Goal: Task Accomplishment & Management: Use online tool/utility

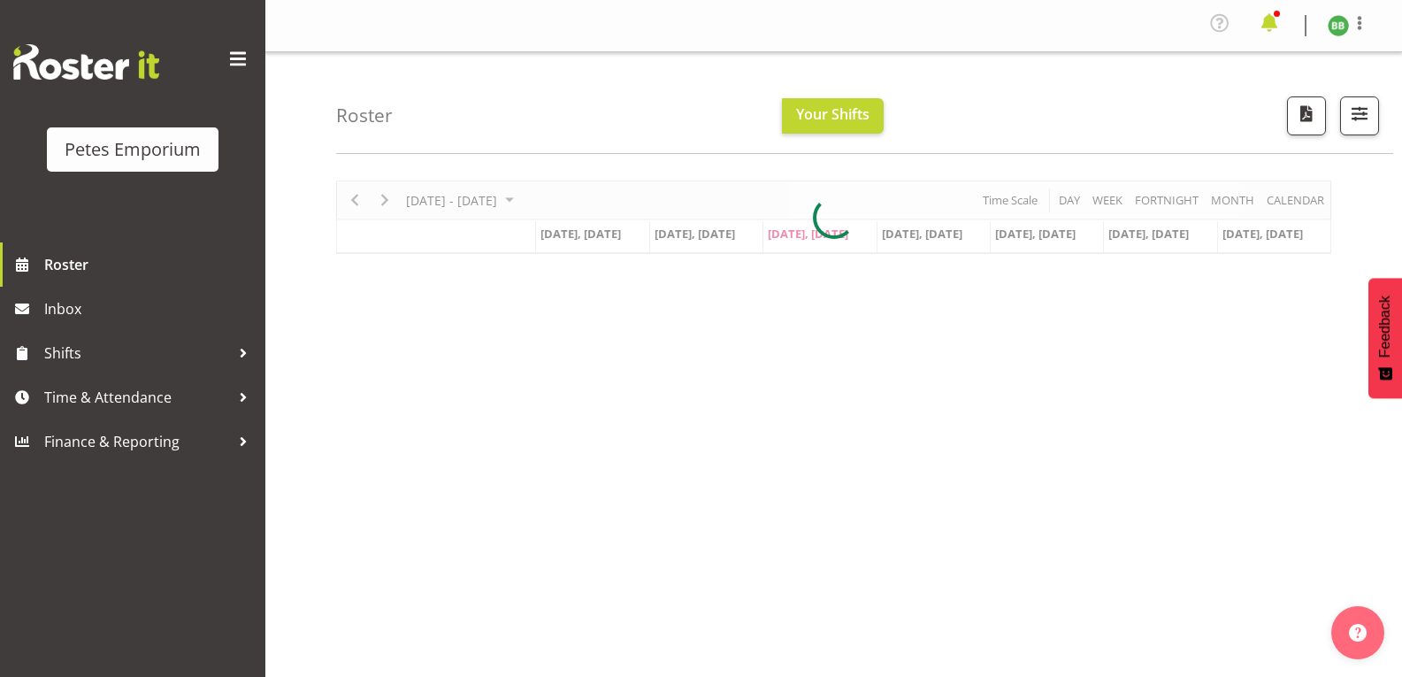
click at [1261, 30] on span at bounding box center [1269, 23] width 28 height 28
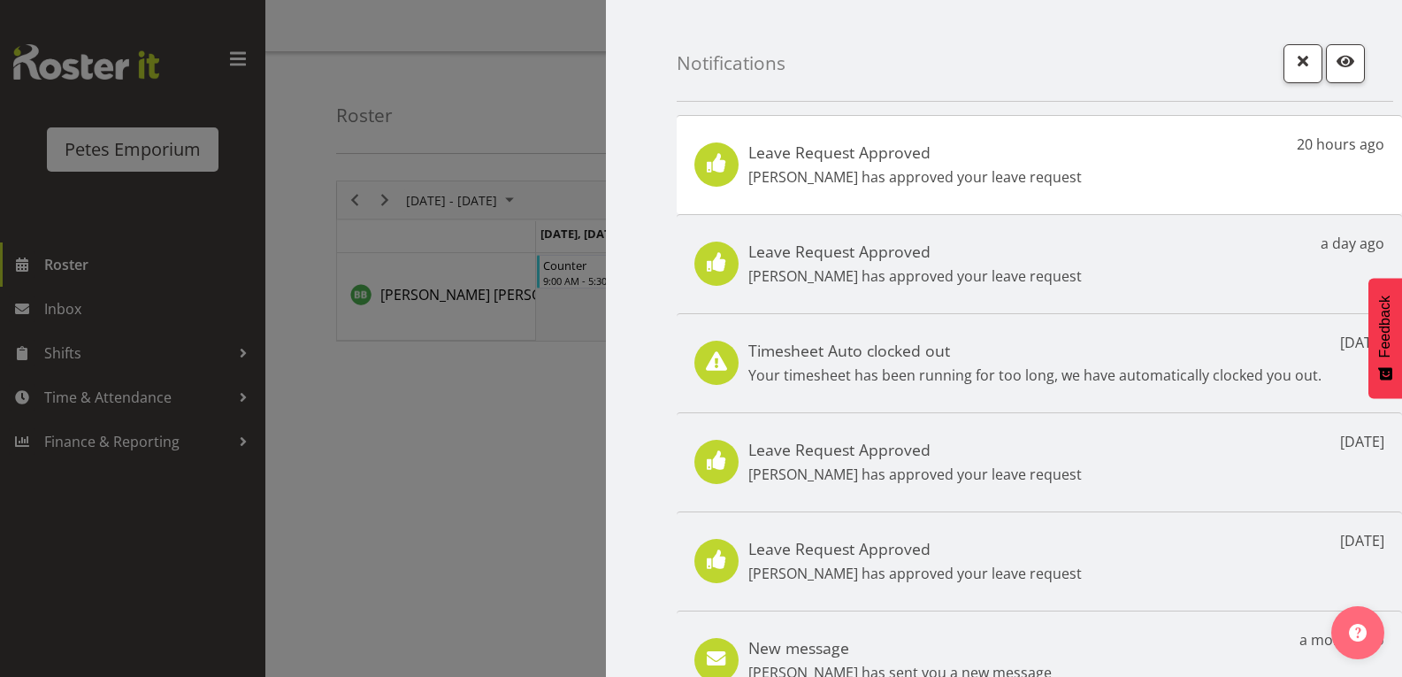
click at [1179, 180] on div "Leave Request Approved Jodine Bunn has approved your leave request 20 hours ago" at bounding box center [1039, 164] width 725 height 99
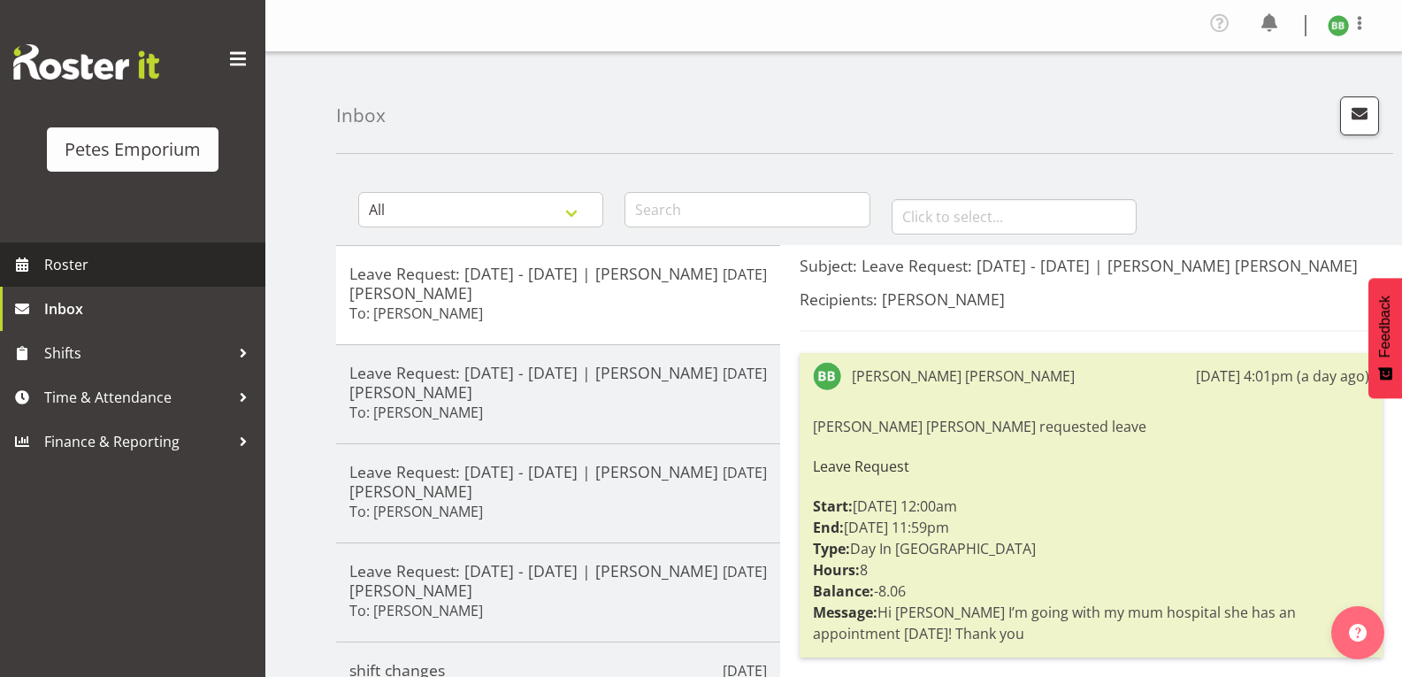
click at [100, 274] on span "Roster" at bounding box center [150, 264] width 212 height 27
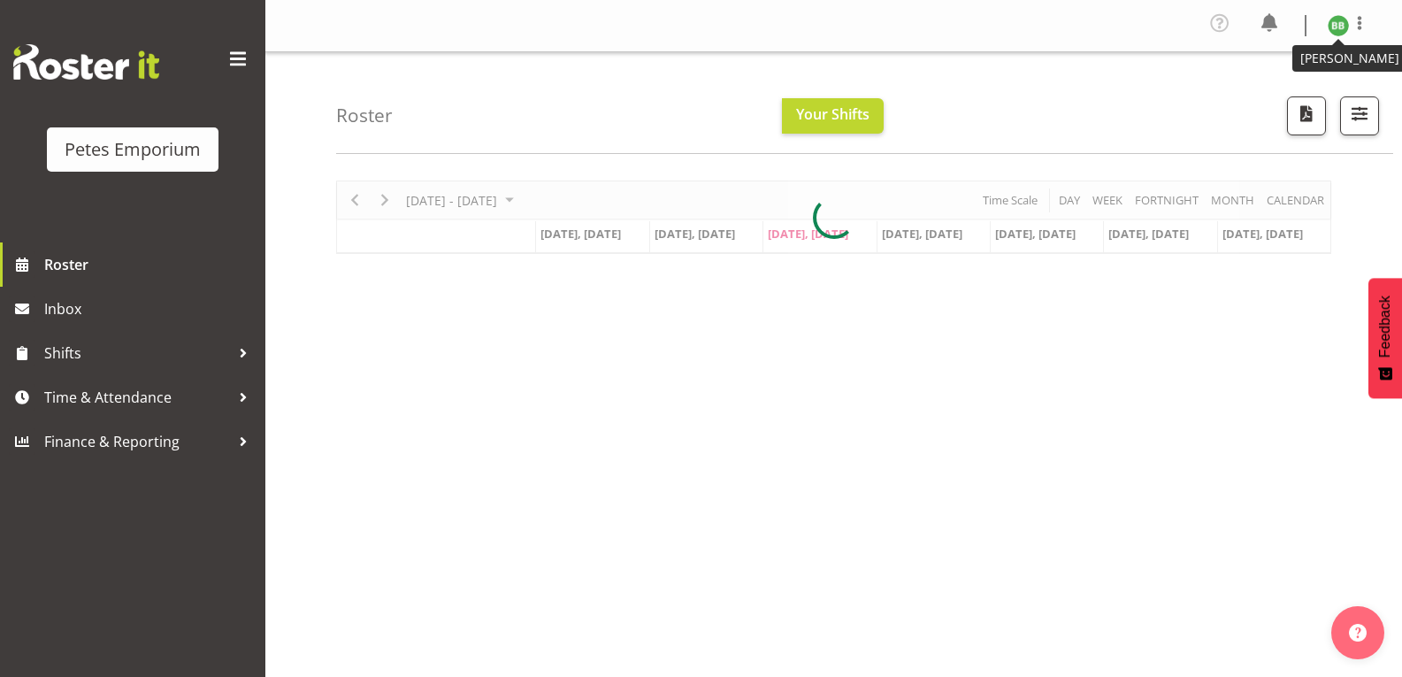
click at [1338, 28] on img at bounding box center [1338, 25] width 21 height 21
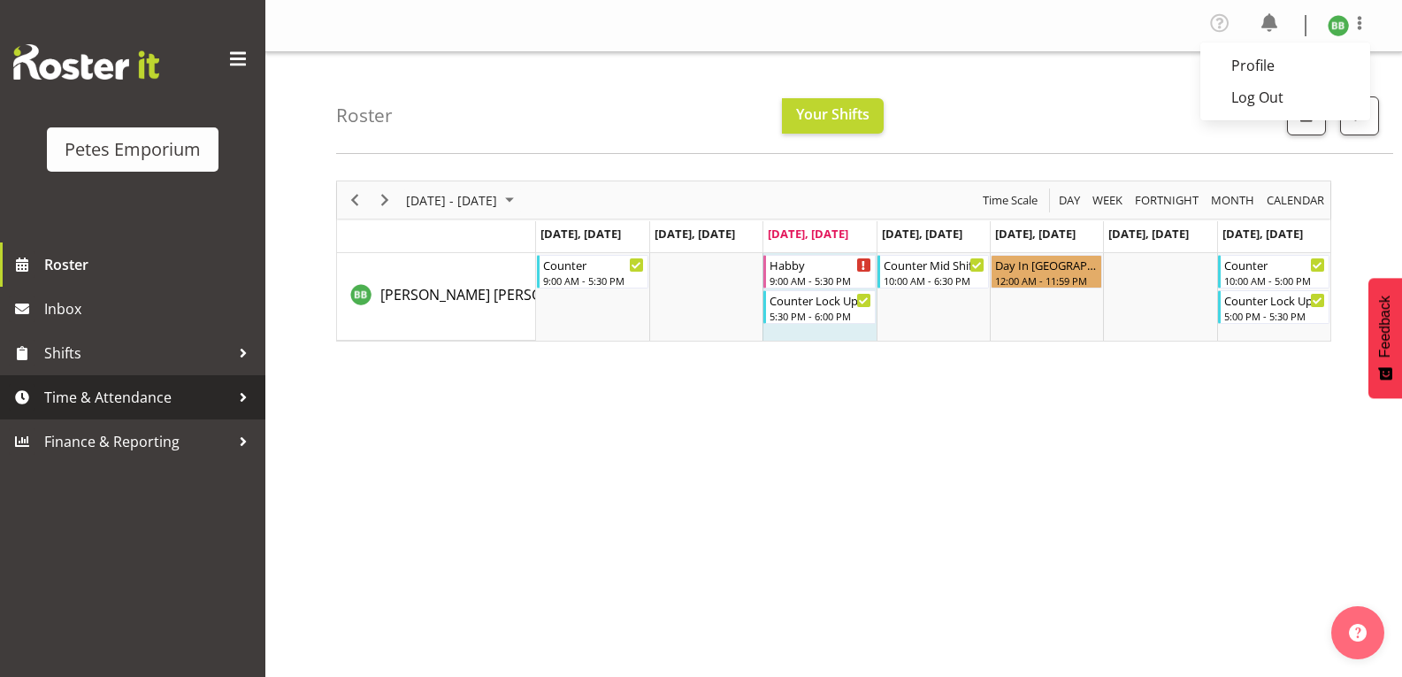
click at [194, 398] on span "Time & Attendance" at bounding box center [137, 397] width 186 height 27
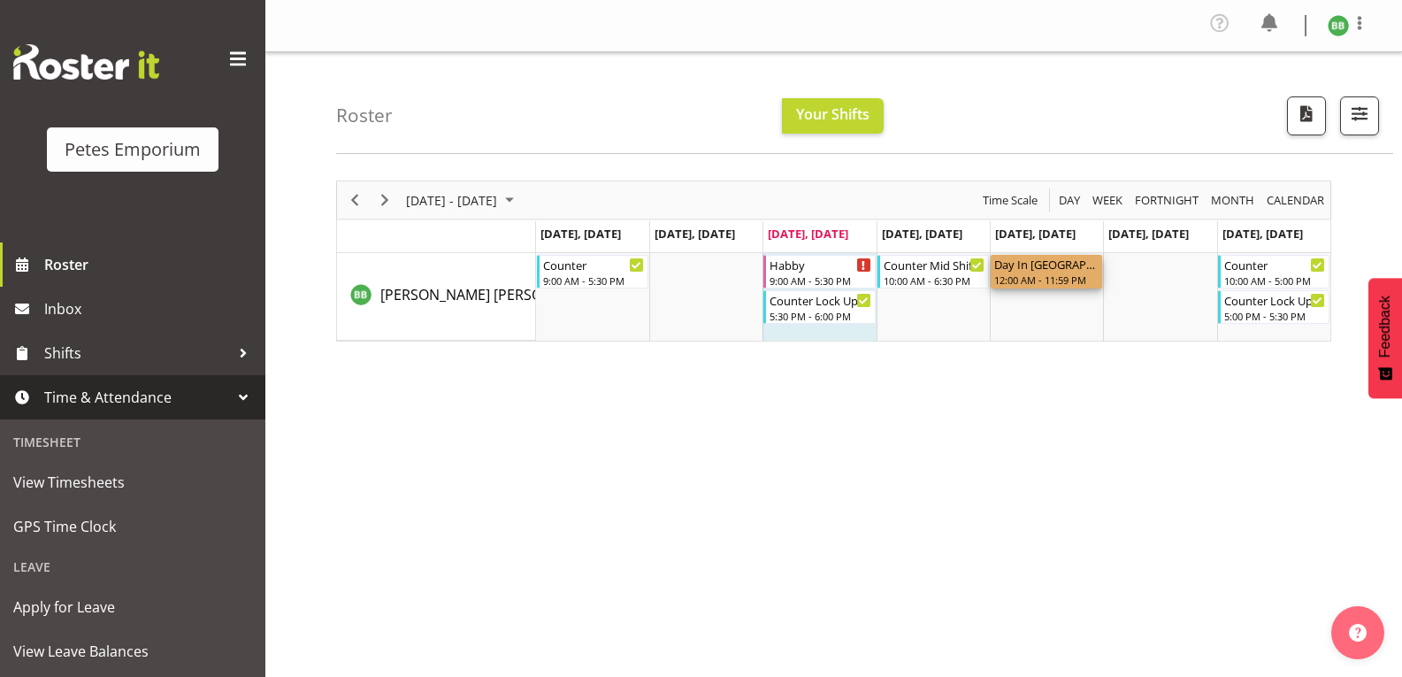
click at [1020, 264] on div "Day In Lieu" at bounding box center [1046, 264] width 104 height 18
click at [1028, 264] on div "Day In Lieu" at bounding box center [1046, 264] width 104 height 18
click at [835, 301] on div "Counter Lock Up" at bounding box center [821, 299] width 102 height 18
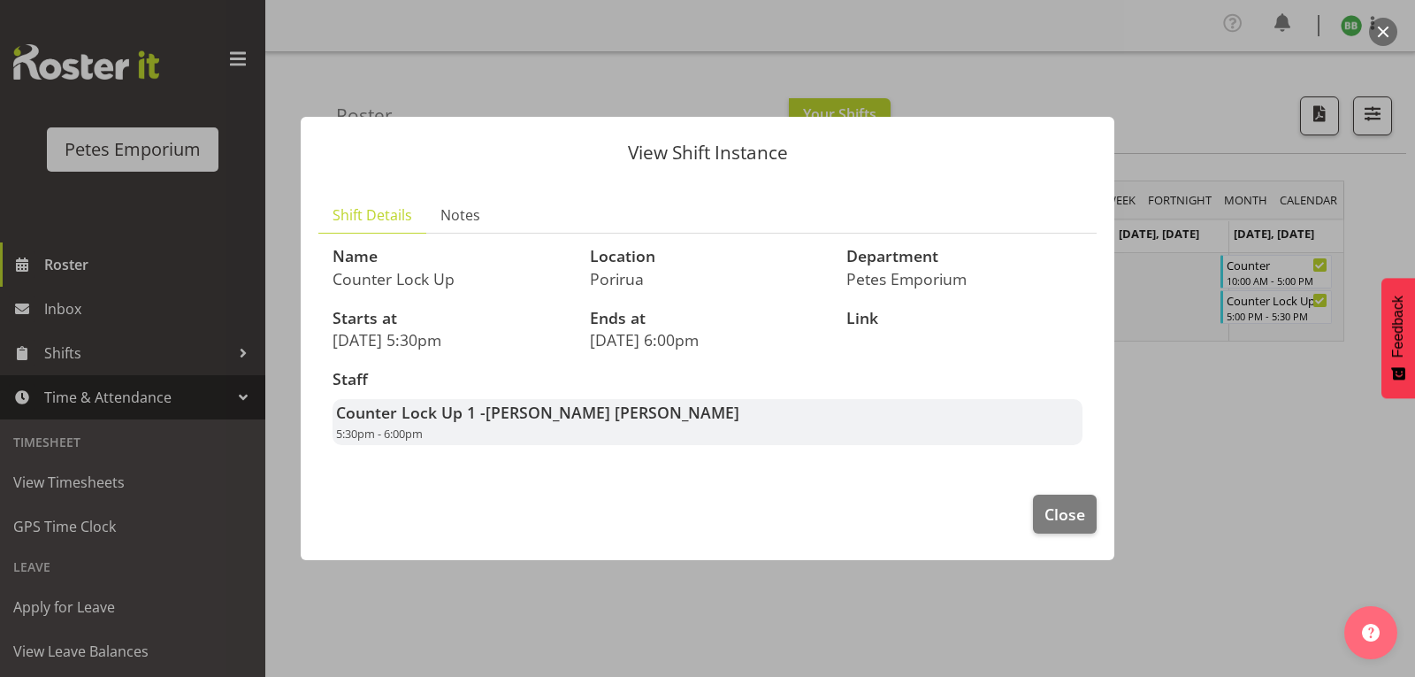
click at [1170, 441] on div at bounding box center [707, 338] width 1415 height 677
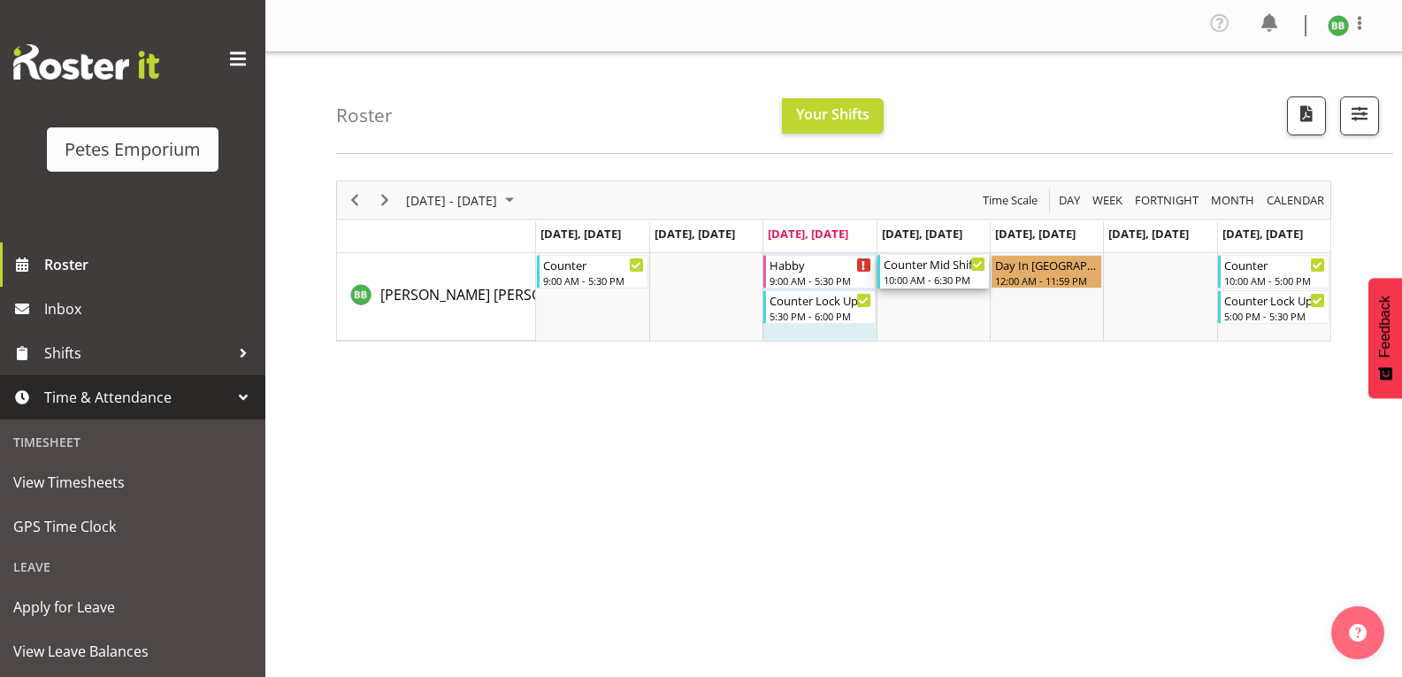
click at [939, 257] on div "Counter Mid Shift" at bounding box center [935, 264] width 102 height 18
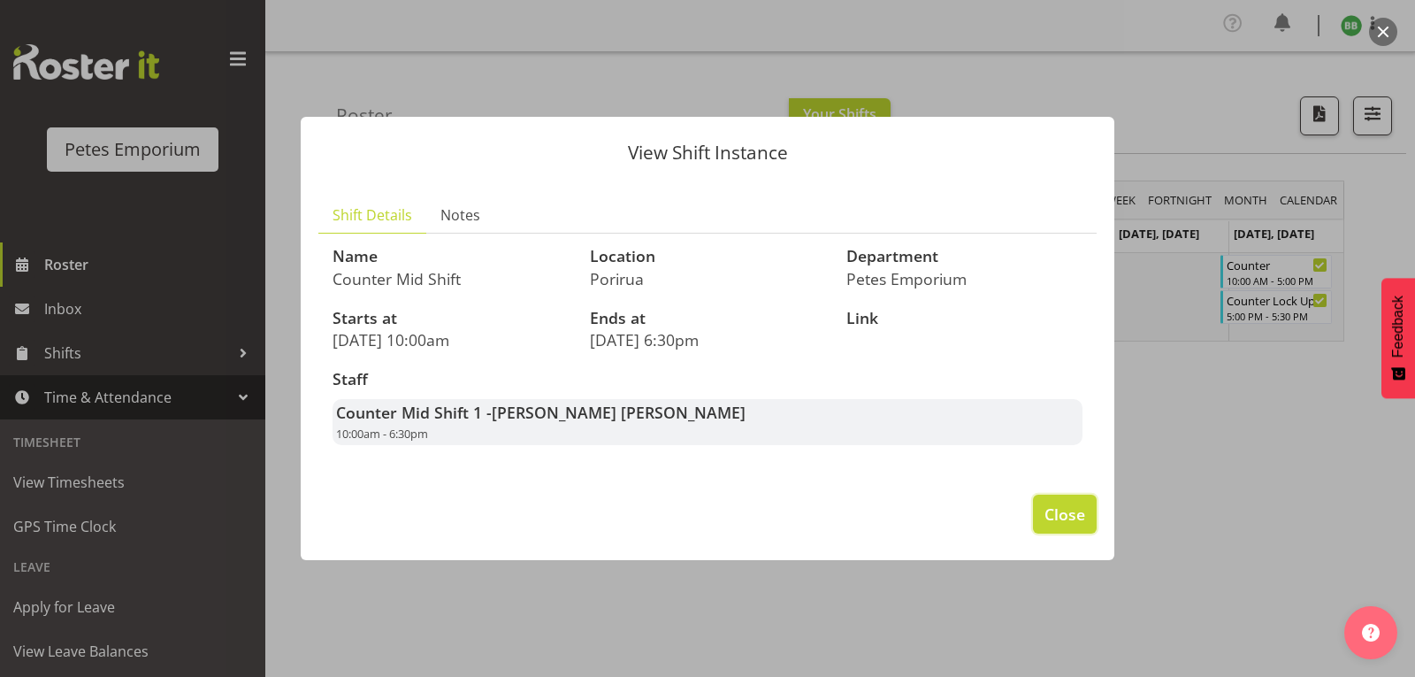
click at [1055, 505] on span "Close" at bounding box center [1065, 513] width 41 height 23
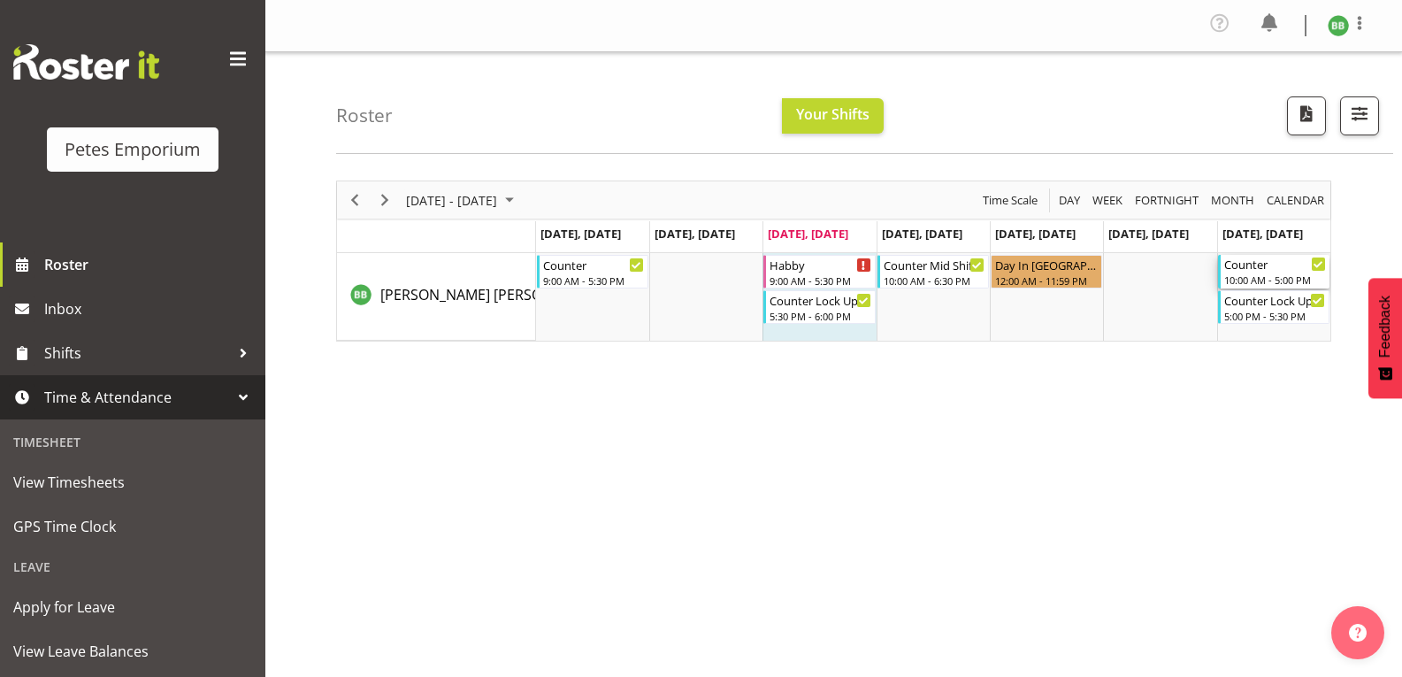
click at [1243, 255] on div "Counter 10:00 AM - 5:00 PM" at bounding box center [1273, 272] width 111 height 34
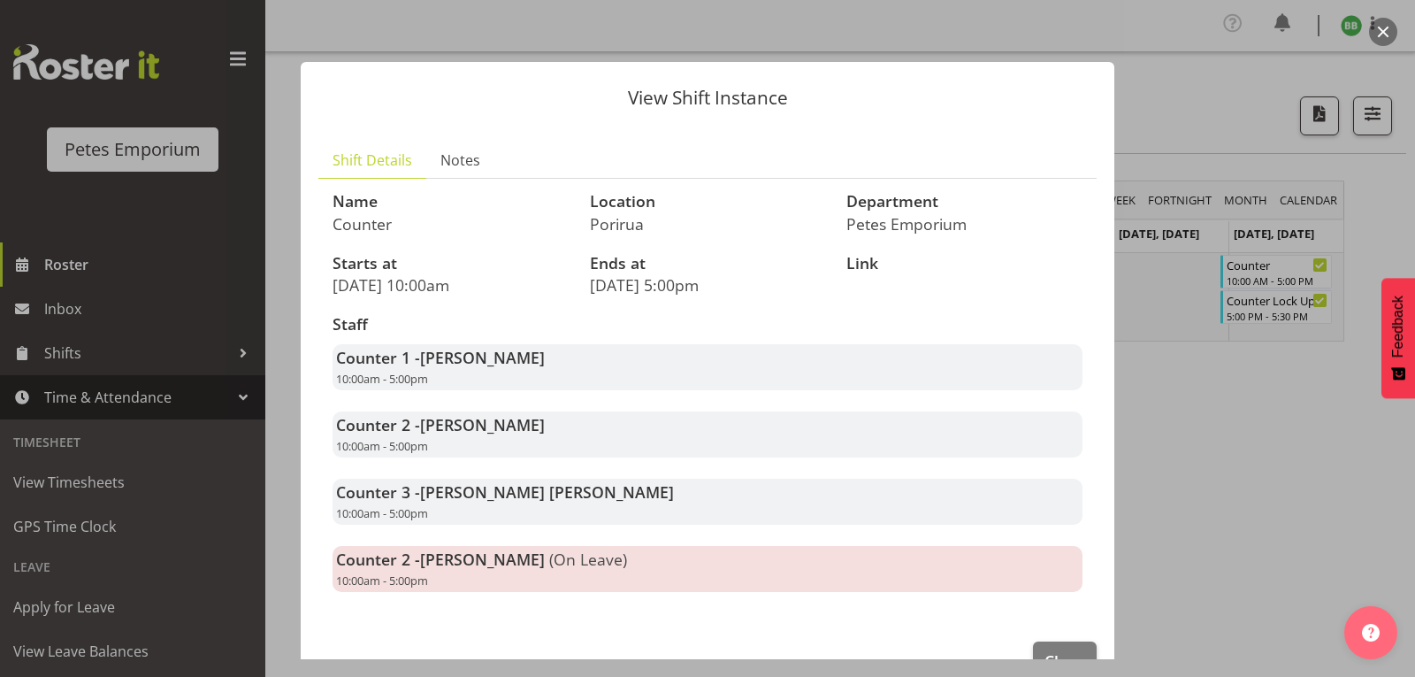
click at [1211, 417] on div at bounding box center [707, 338] width 1415 height 677
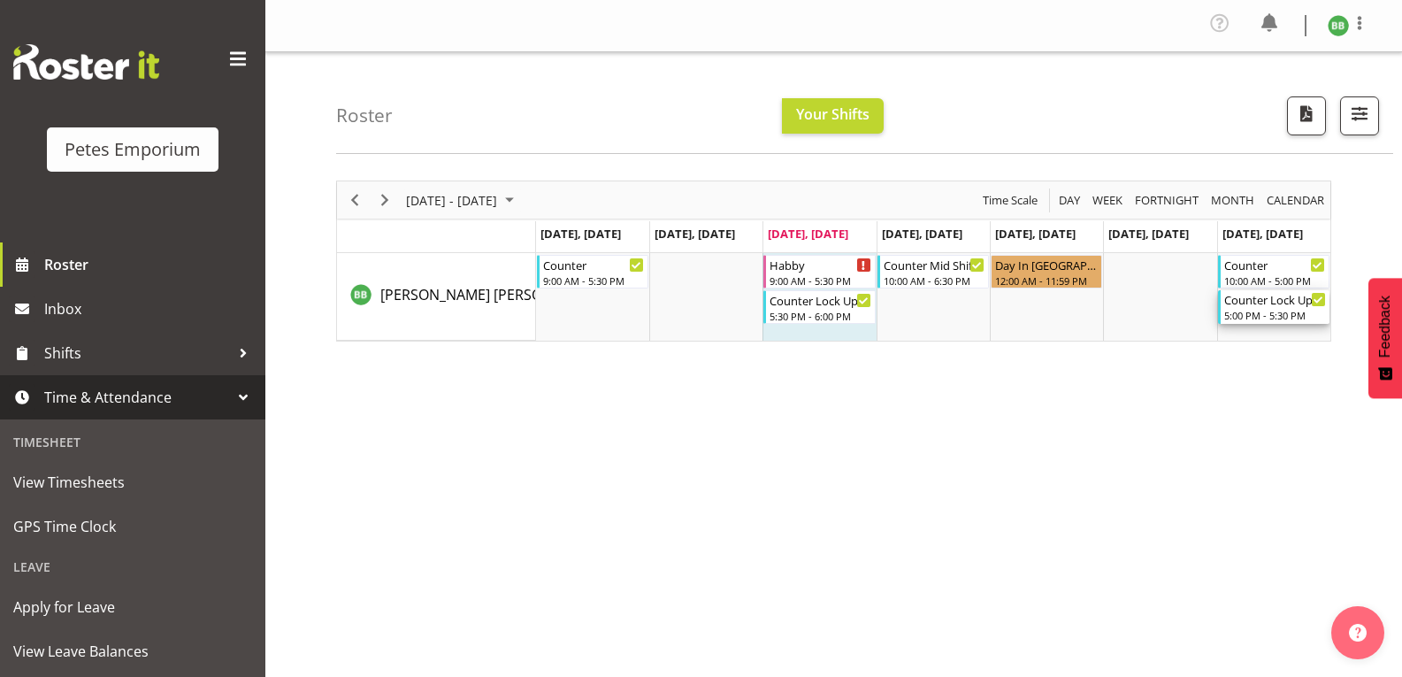
click at [1262, 313] on div "5:00 PM - 5:30 PM" at bounding box center [1275, 315] width 102 height 14
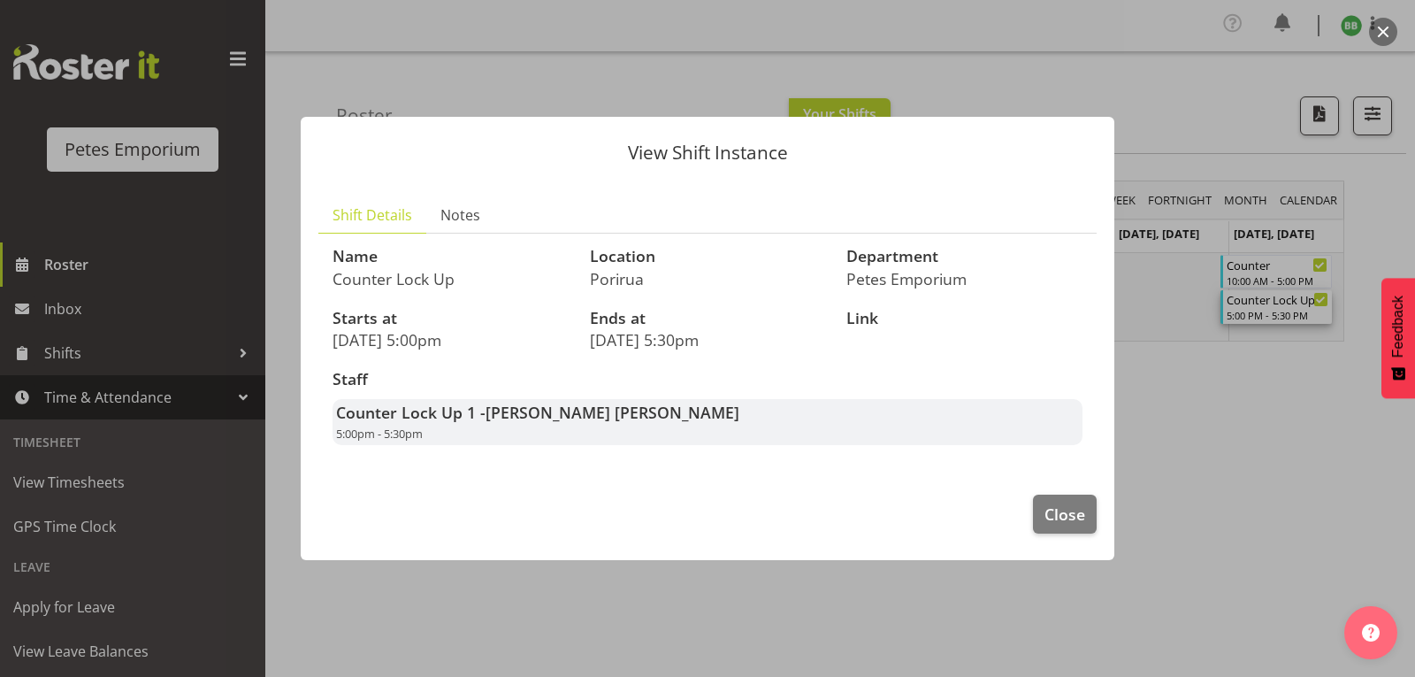
click at [1228, 381] on div at bounding box center [707, 338] width 1415 height 677
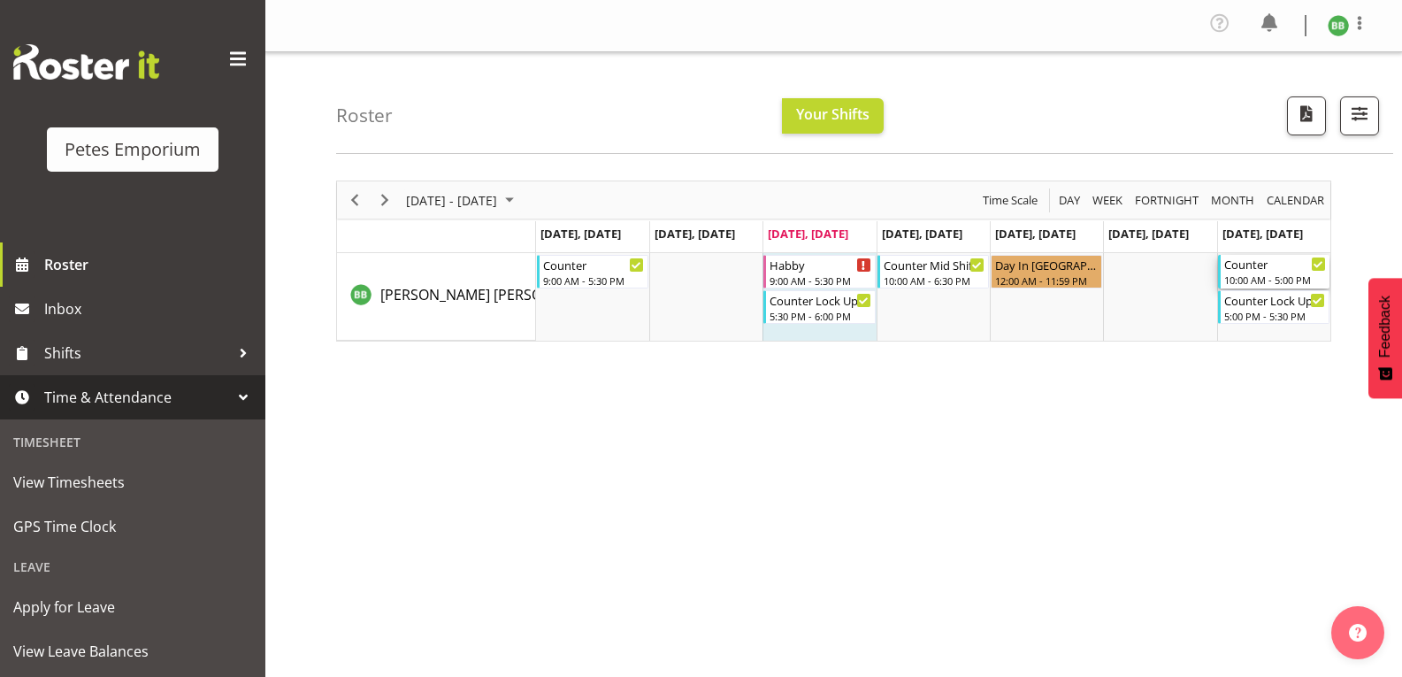
click at [1259, 275] on div "10:00 AM - 5:00 PM" at bounding box center [1275, 279] width 102 height 14
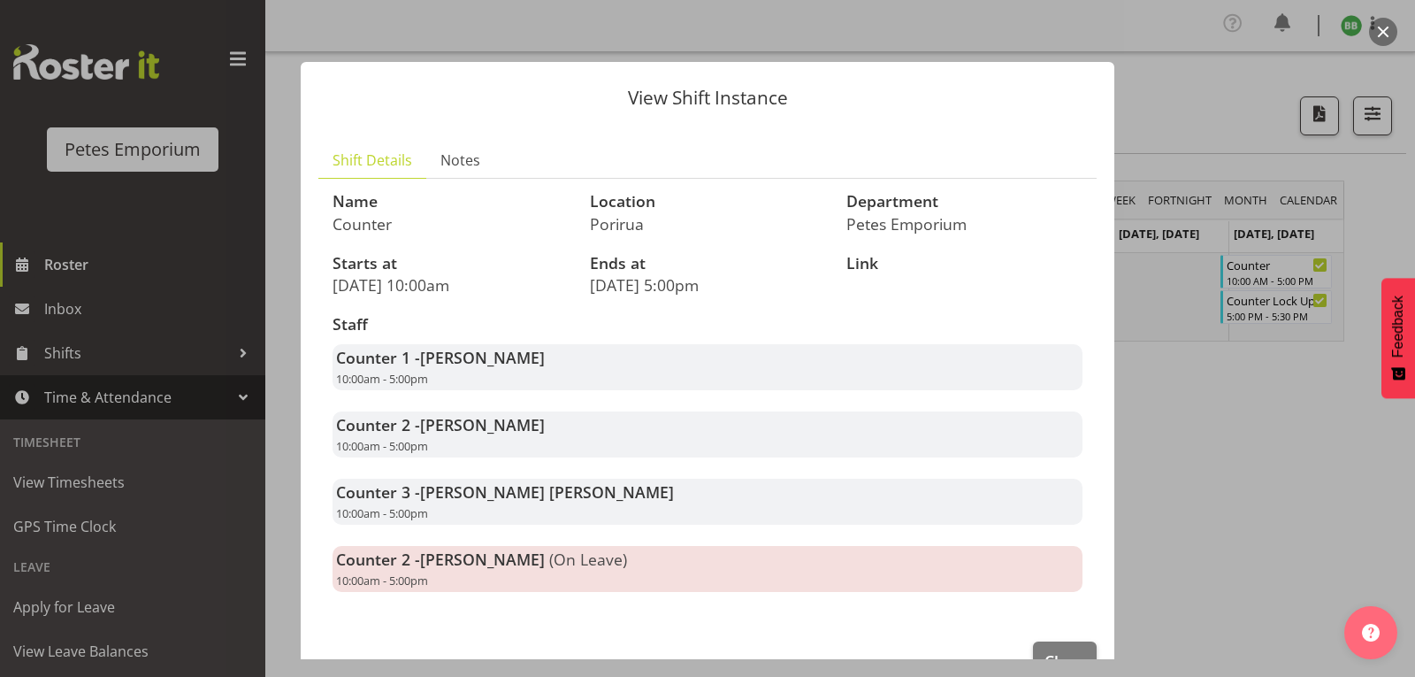
click at [1215, 389] on div at bounding box center [707, 338] width 1415 height 677
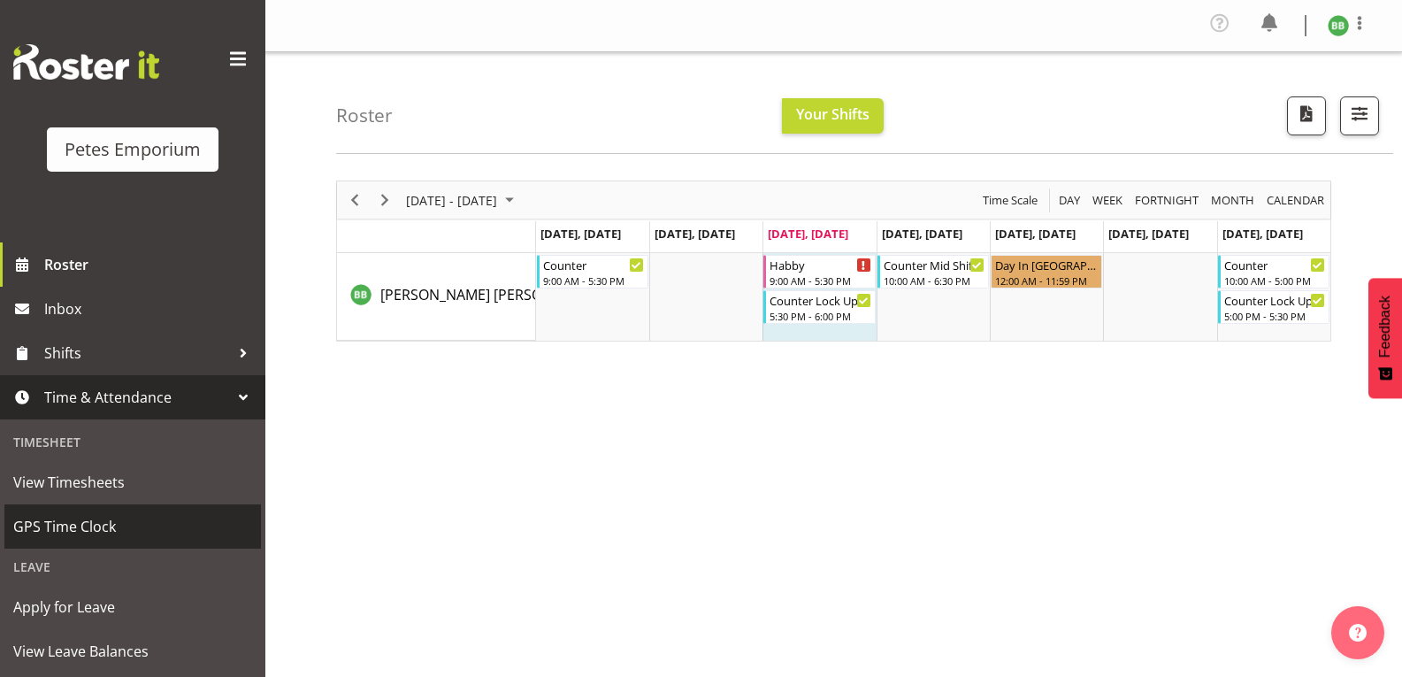
click at [131, 540] on span "GPS Time Clock" at bounding box center [132, 526] width 239 height 27
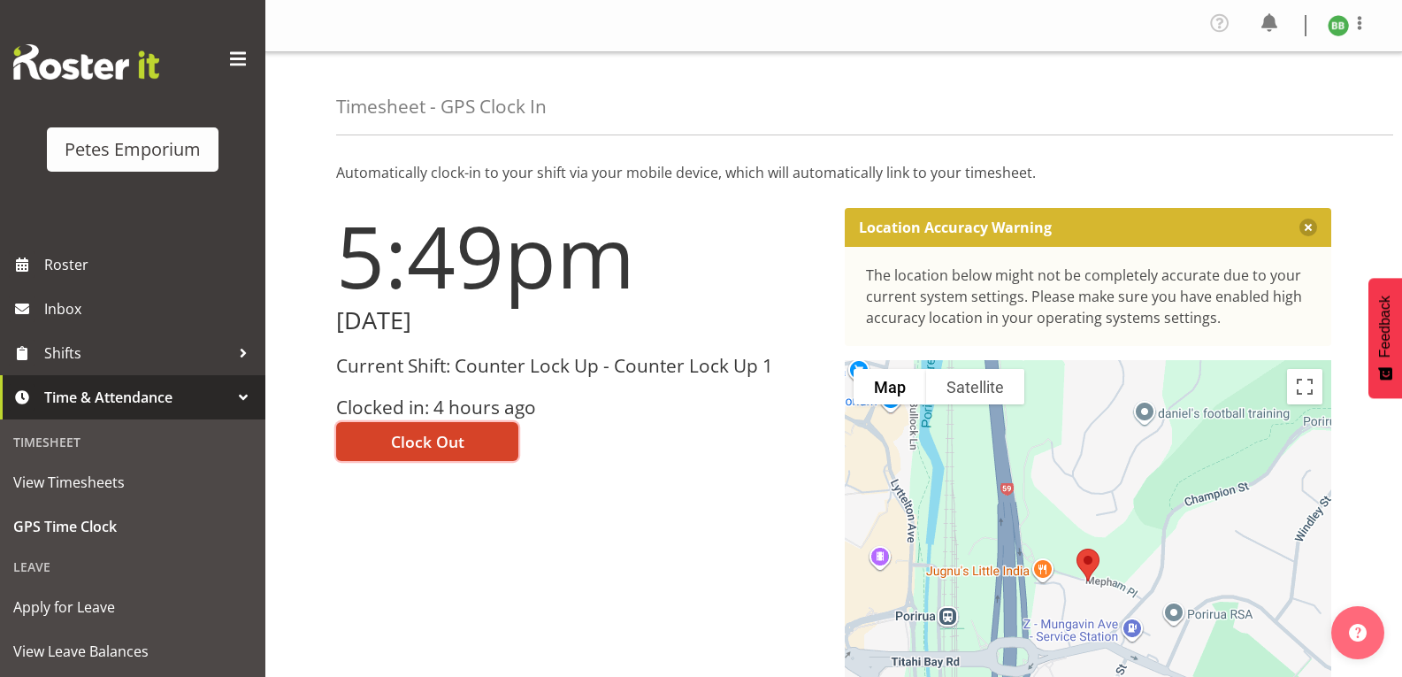
click at [427, 460] on button "Clock Out" at bounding box center [427, 441] width 182 height 39
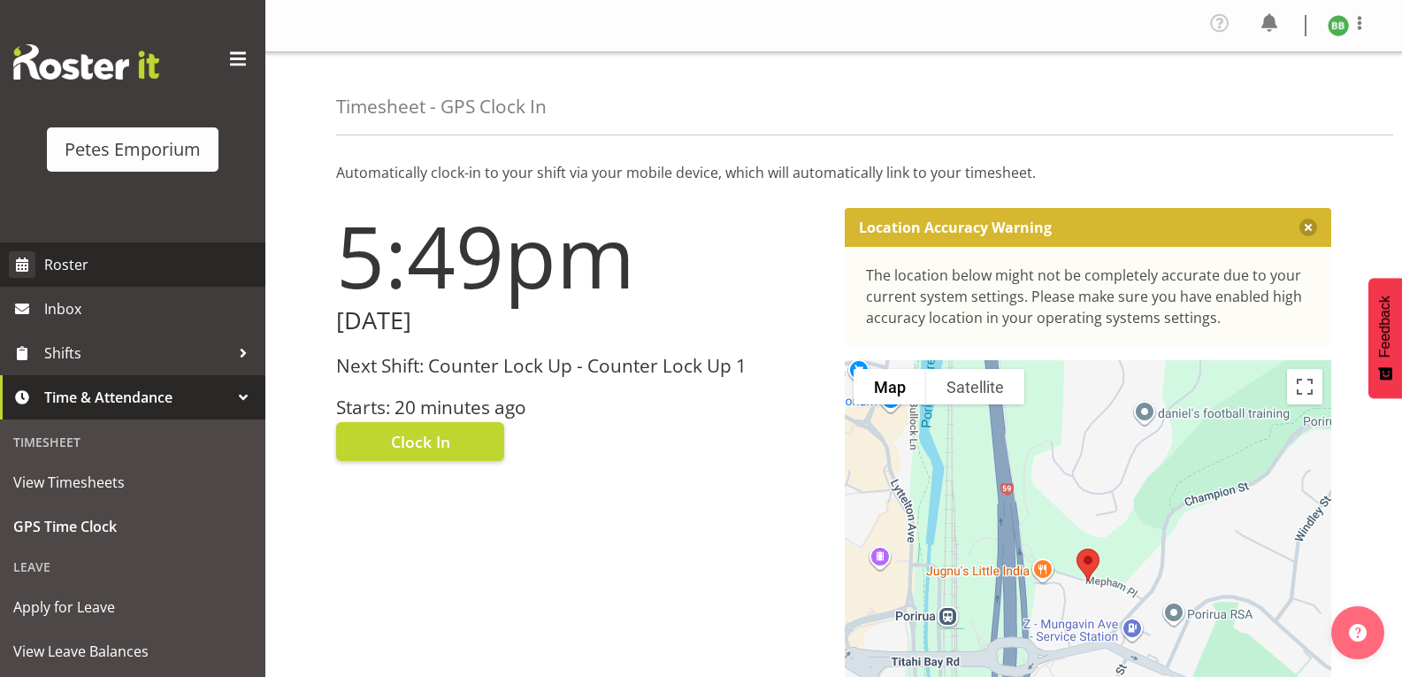
click at [92, 272] on span "Roster" at bounding box center [150, 264] width 212 height 27
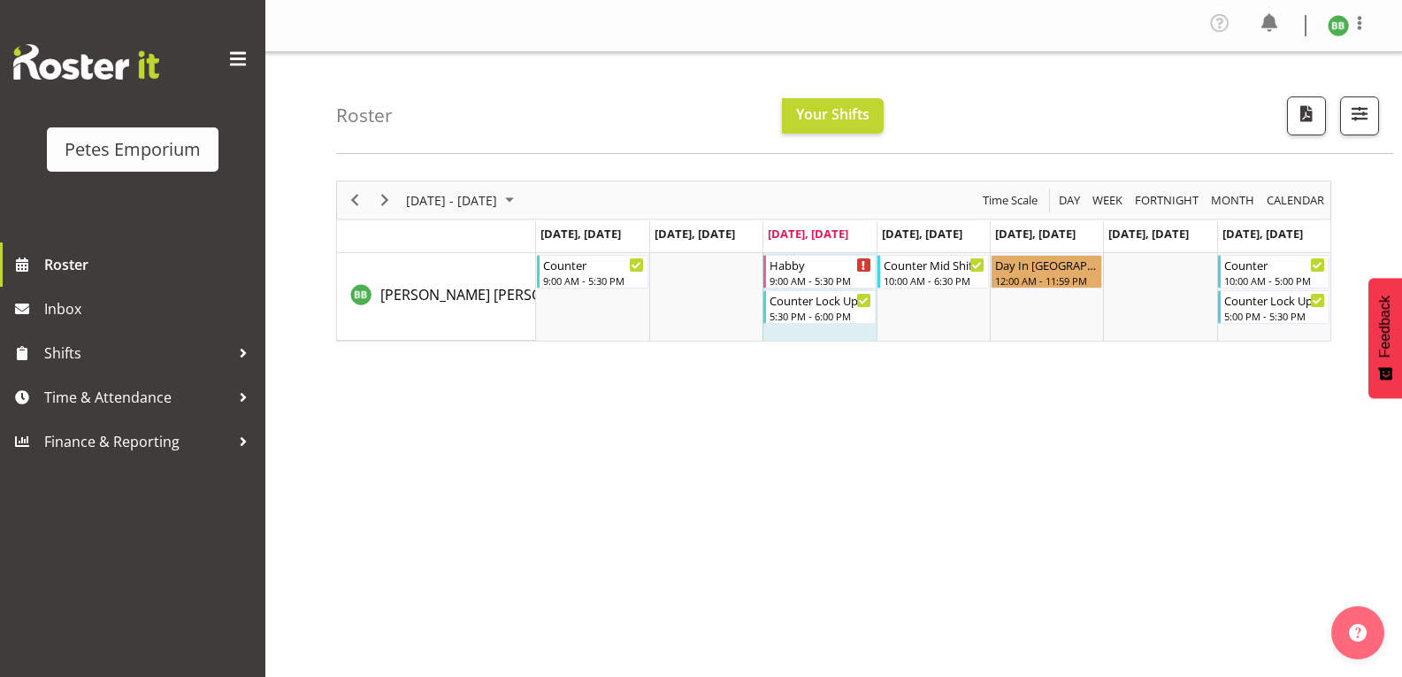
click at [1344, 32] on img at bounding box center [1338, 25] width 21 height 21
click at [1269, 88] on link "Log Out" at bounding box center [1285, 97] width 170 height 32
